Goal: Transaction & Acquisition: Purchase product/service

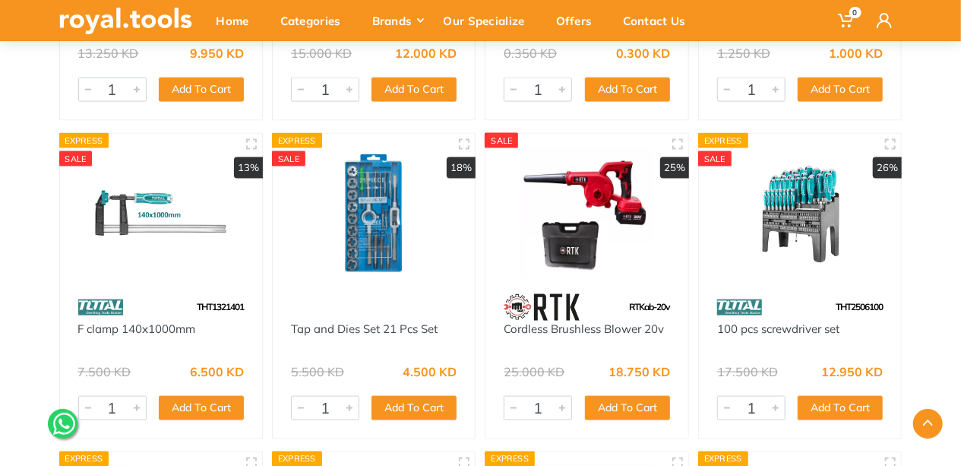
scroll to position [21224, 0]
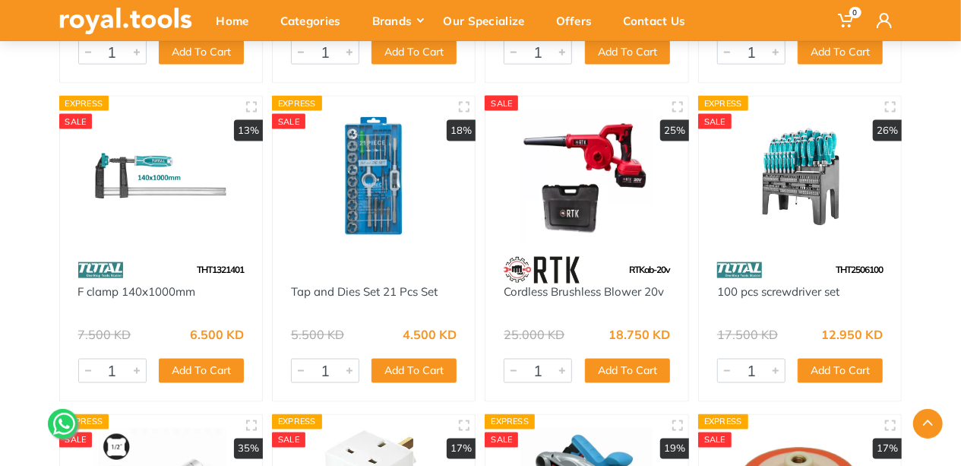
click at [787, 205] on img at bounding box center [800, 175] width 175 height 131
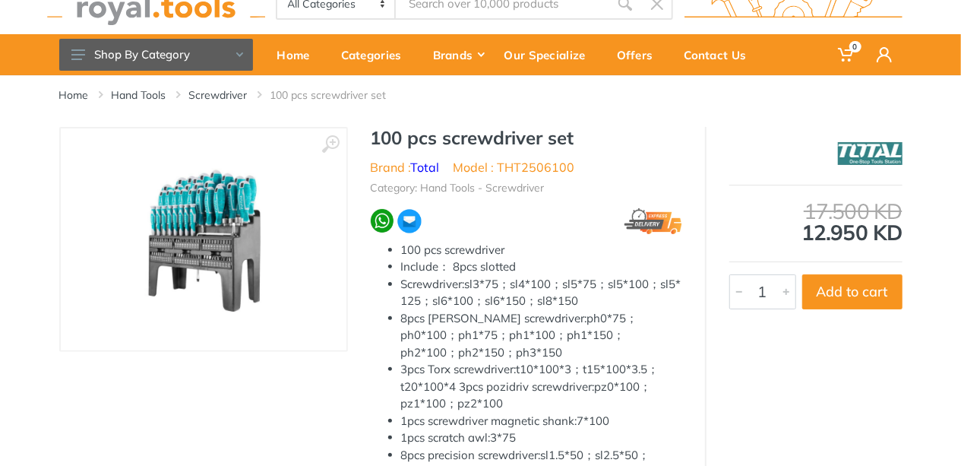
scroll to position [50, 0]
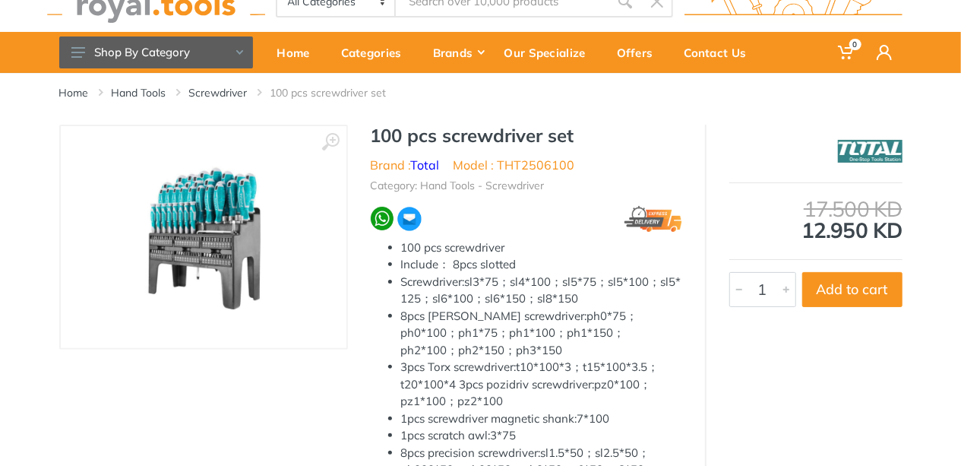
click at [229, 204] on img at bounding box center [203, 236] width 191 height 191
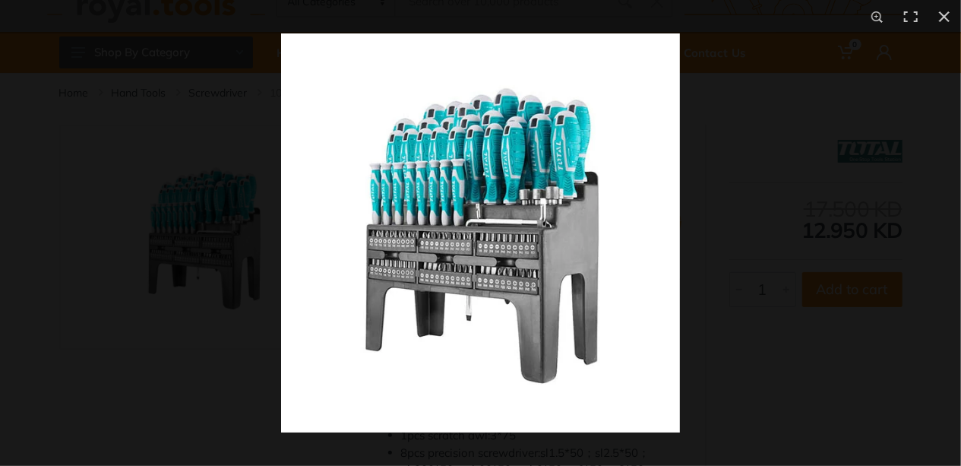
click at [476, 210] on img at bounding box center [480, 232] width 399 height 399
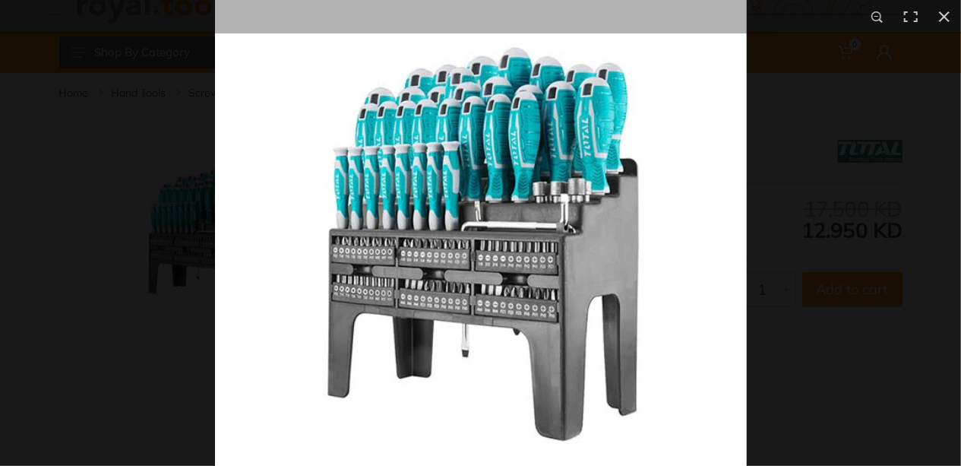
click at [476, 210] on img at bounding box center [481, 240] width 532 height 532
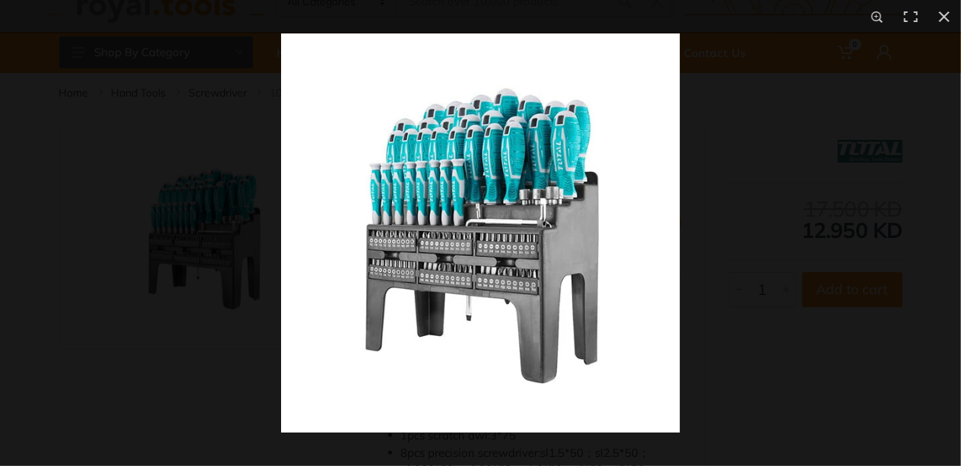
click at [476, 210] on img at bounding box center [480, 232] width 399 height 399
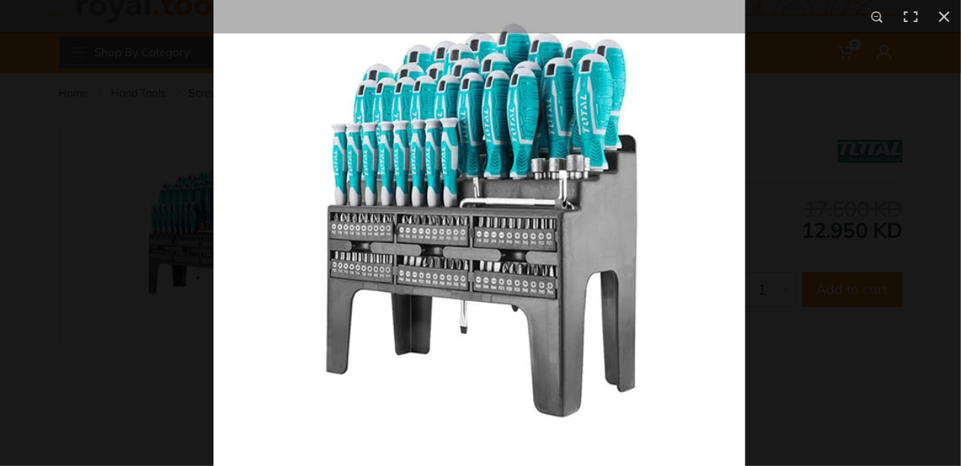
click at [558, 175] on img at bounding box center [480, 217] width 532 height 532
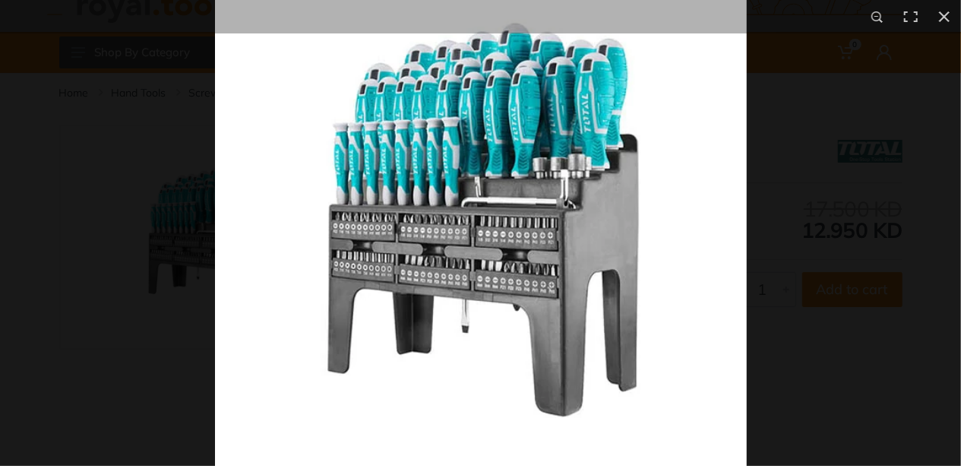
click at [672, 182] on img at bounding box center [481, 216] width 532 height 532
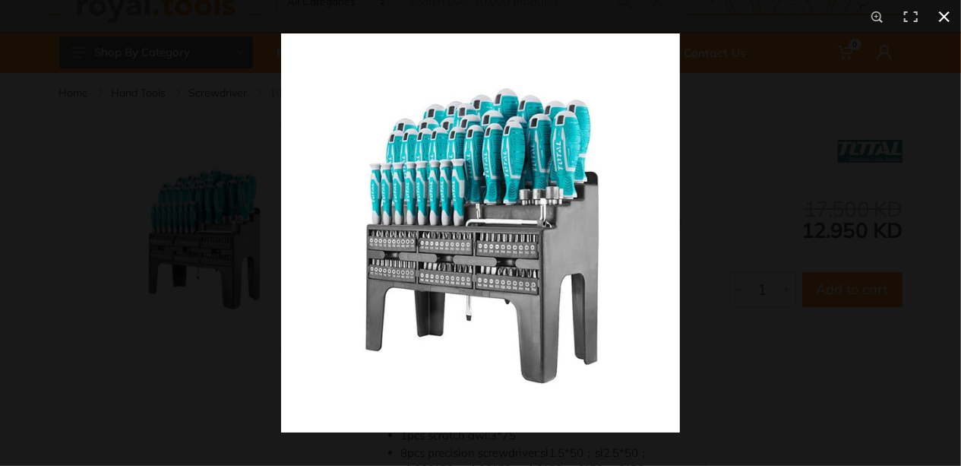
click at [950, 14] on button at bounding box center [944, 16] width 33 height 33
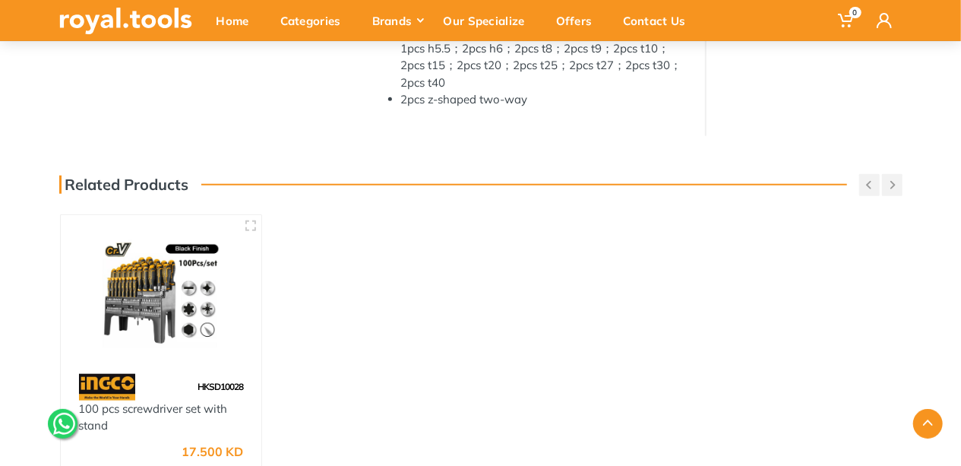
scroll to position [599, 0]
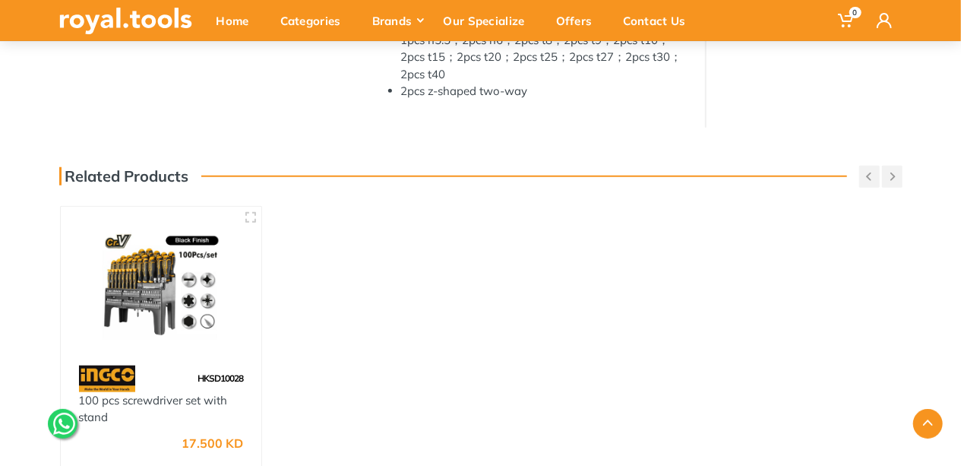
click at [131, 267] on img at bounding box center [161, 285] width 174 height 130
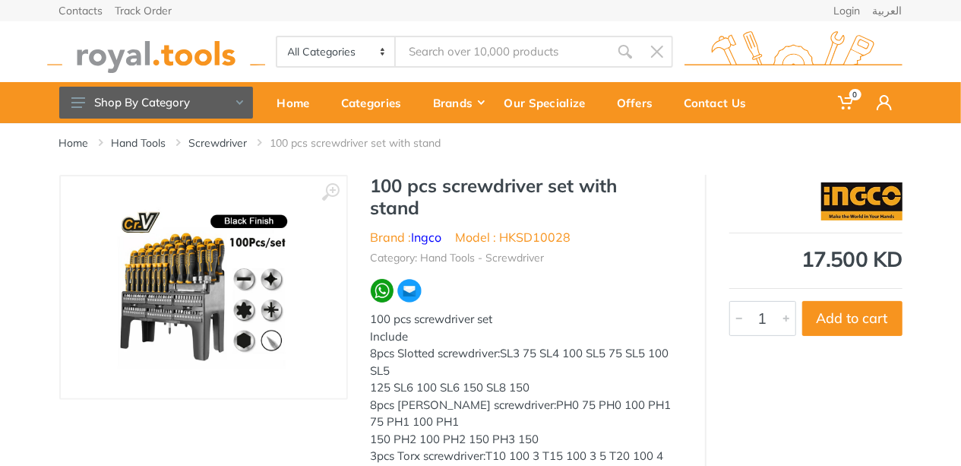
click at [222, 274] on img at bounding box center [202, 286] width 191 height 191
